Goal: Find specific page/section: Find specific page/section

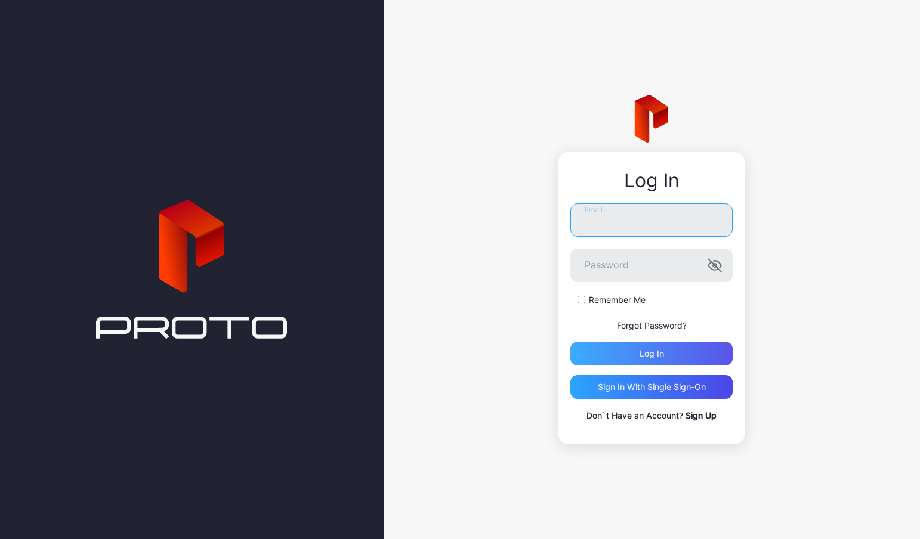
type input "**********"
click at [620, 355] on div "Log in" at bounding box center [651, 354] width 162 height 24
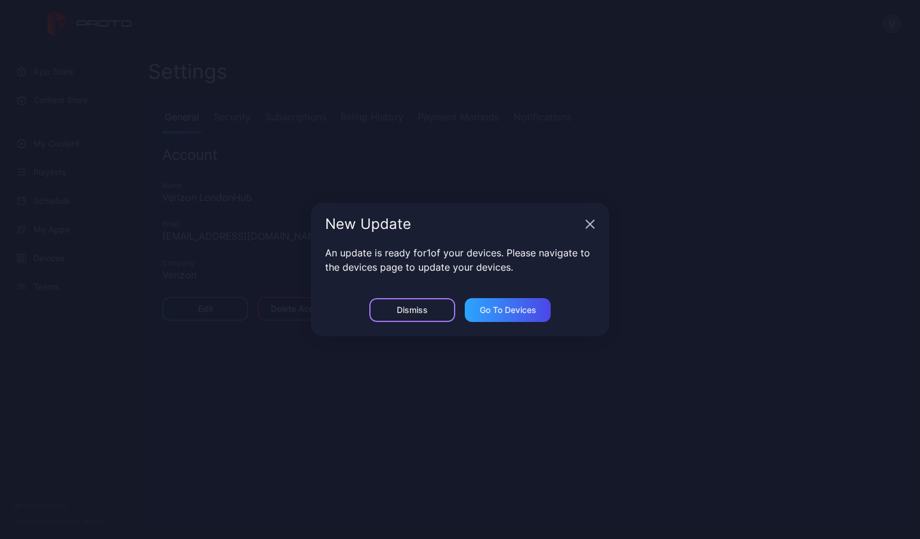
click at [402, 310] on div "Dismiss" at bounding box center [412, 311] width 31 height 10
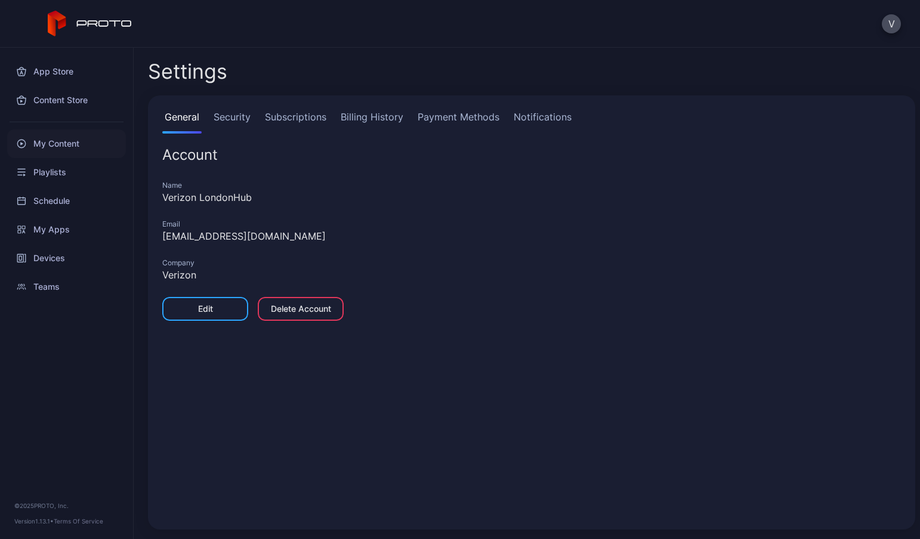
click at [61, 144] on div "My Content" at bounding box center [66, 143] width 119 height 29
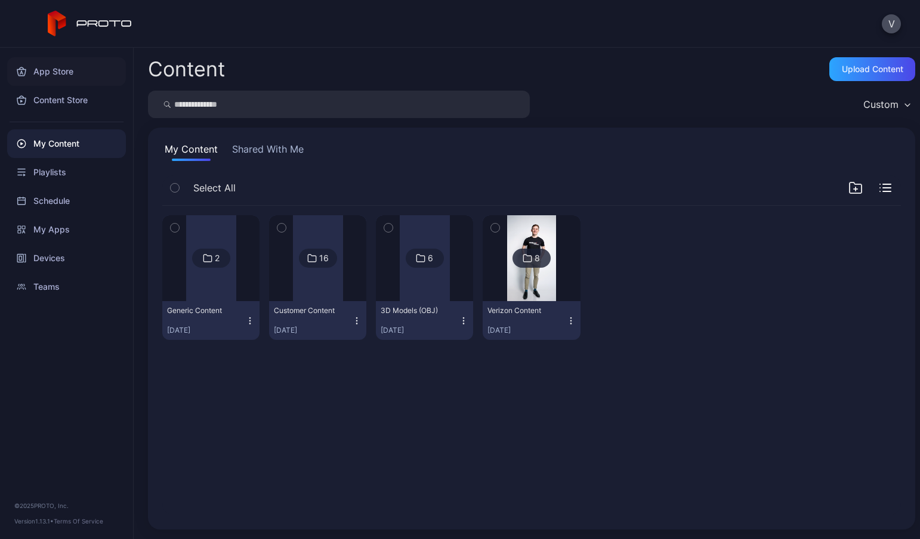
click at [63, 67] on div "App Store" at bounding box center [66, 71] width 119 height 29
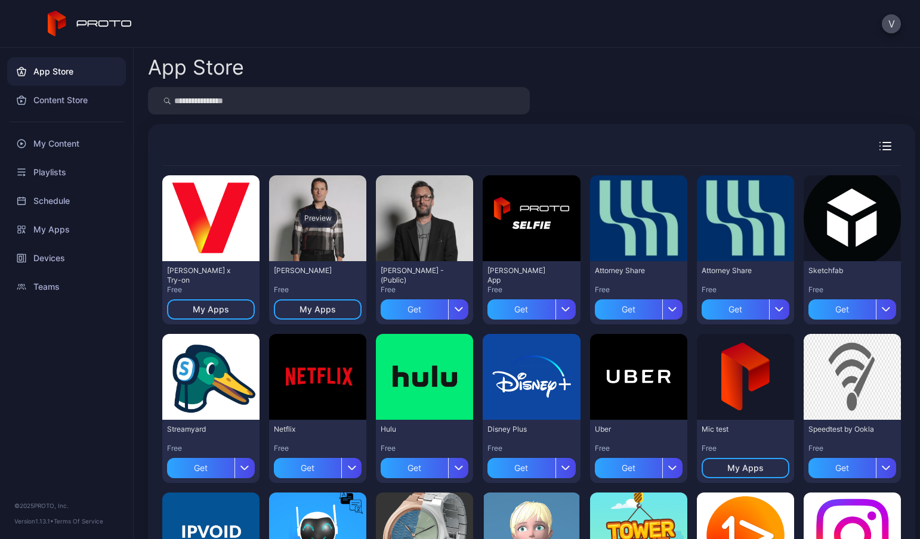
click at [326, 211] on div "Preview" at bounding box center [318, 218] width 38 height 19
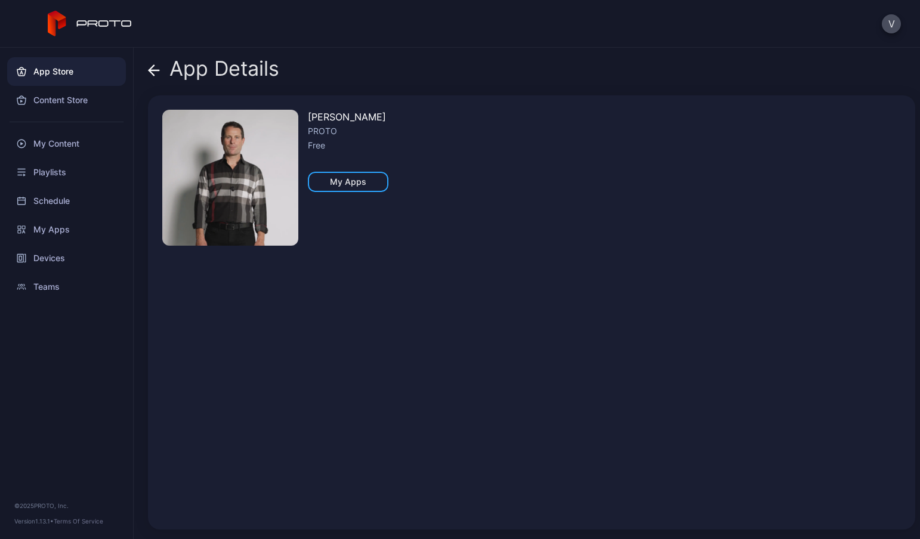
click at [244, 189] on img at bounding box center [230, 178] width 136 height 136
click at [251, 189] on img at bounding box center [230, 178] width 136 height 136
click at [156, 73] on icon at bounding box center [154, 70] width 12 height 12
